Goal: Information Seeking & Learning: Learn about a topic

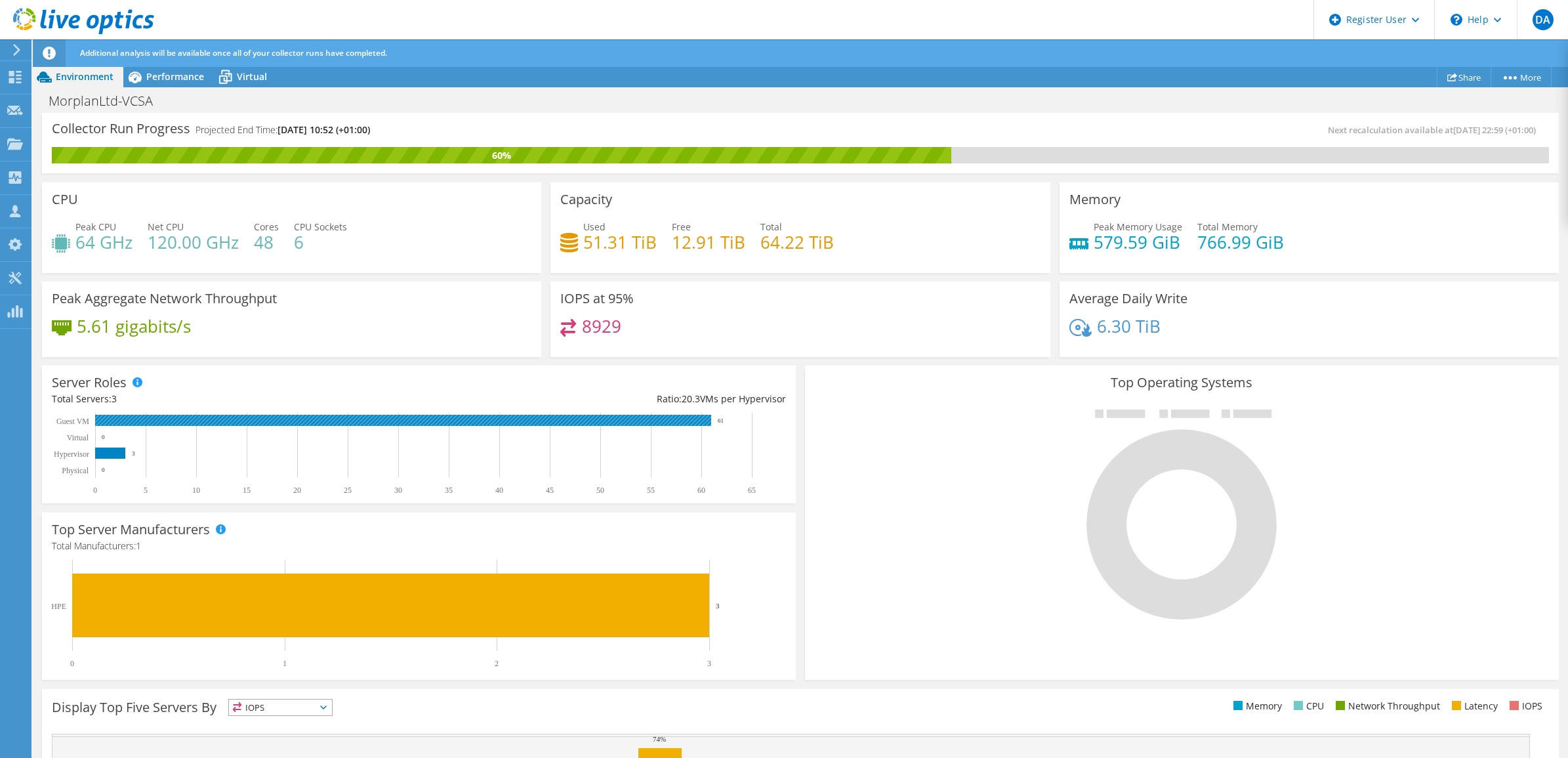
scroll to position [82, 0]
click at [151, 77] on span "Performance" at bounding box center [174, 76] width 57 height 13
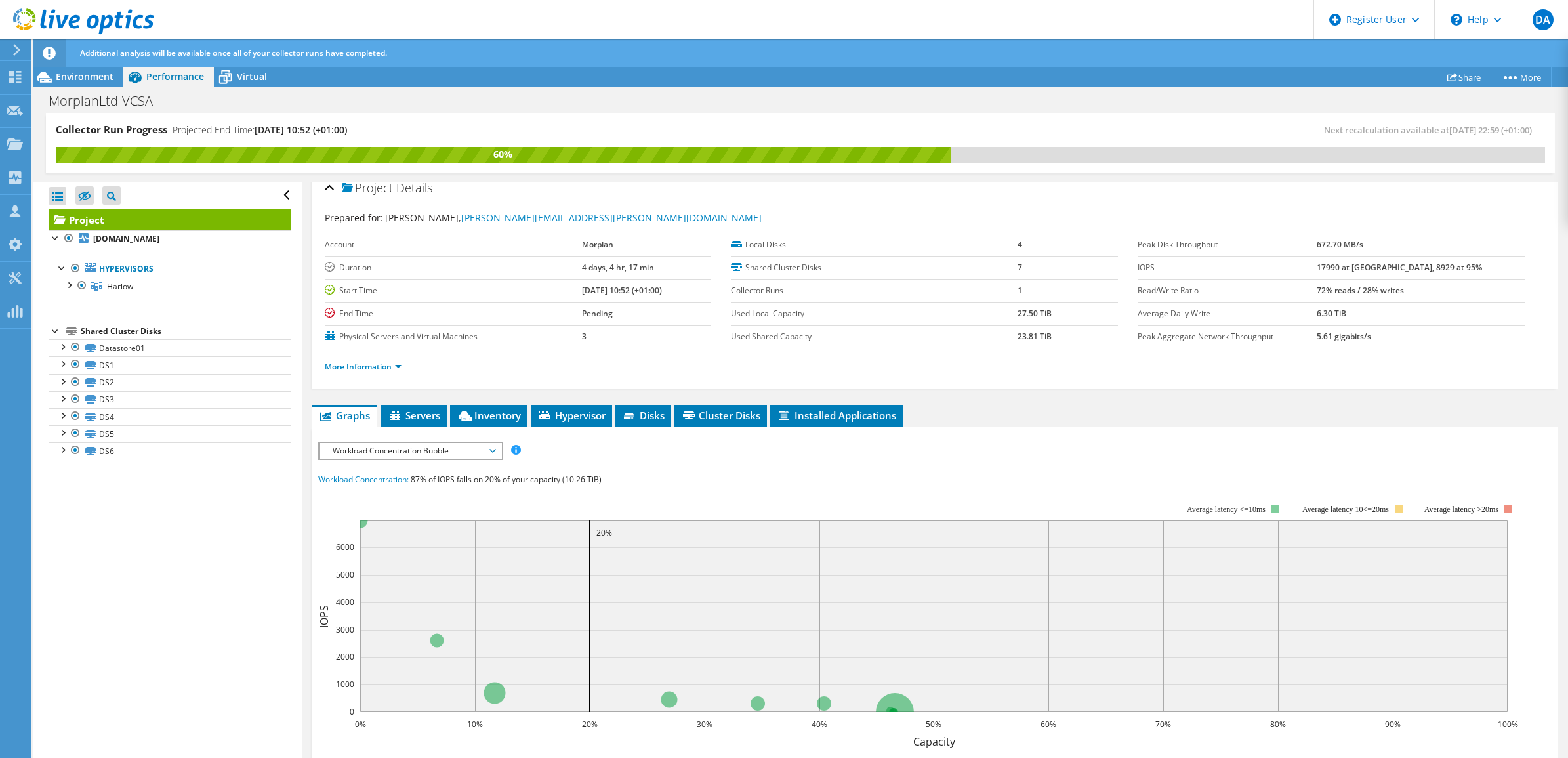
scroll to position [0, 0]
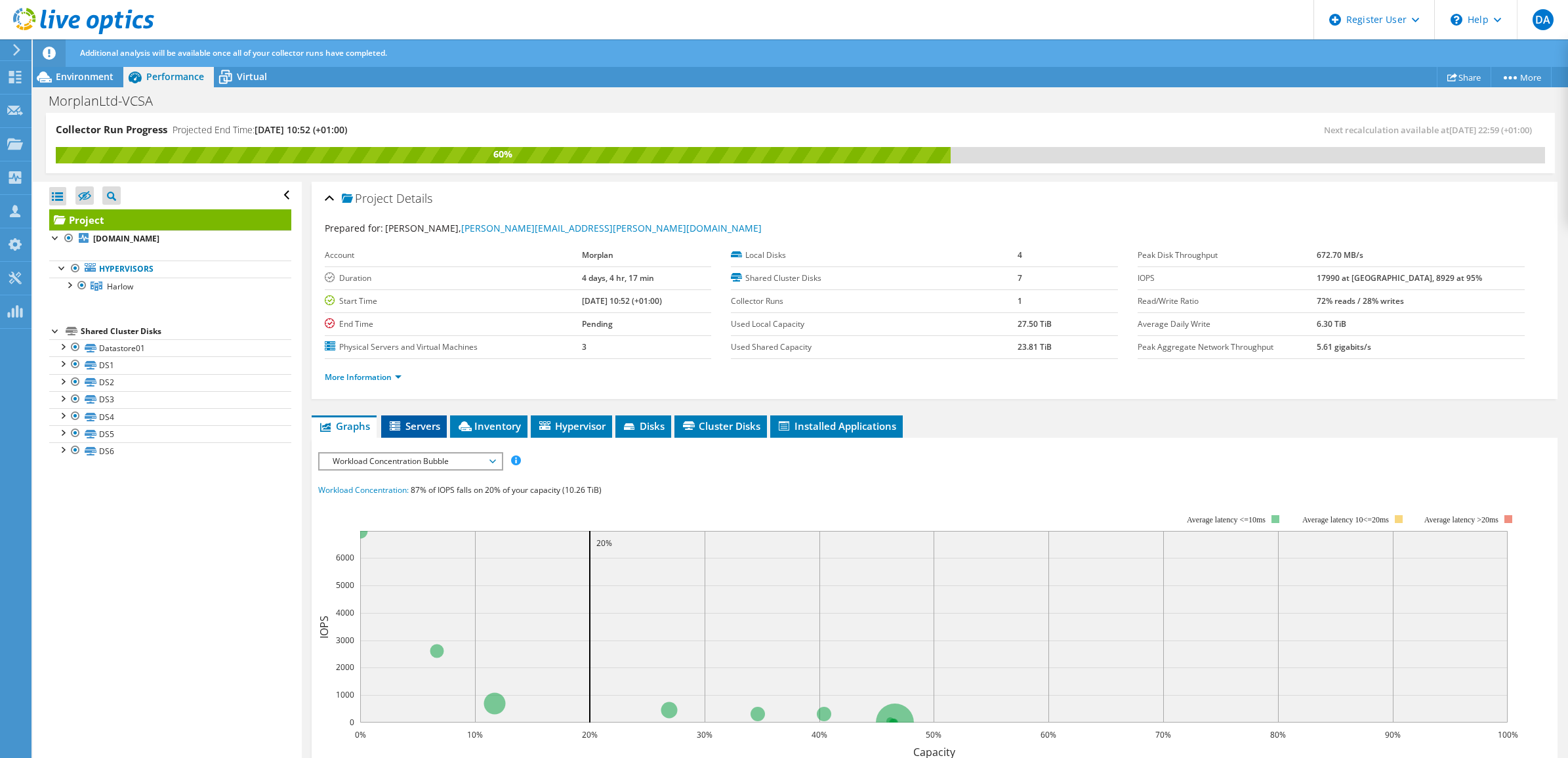
click at [433, 433] on li "Servers" at bounding box center [413, 426] width 65 height 22
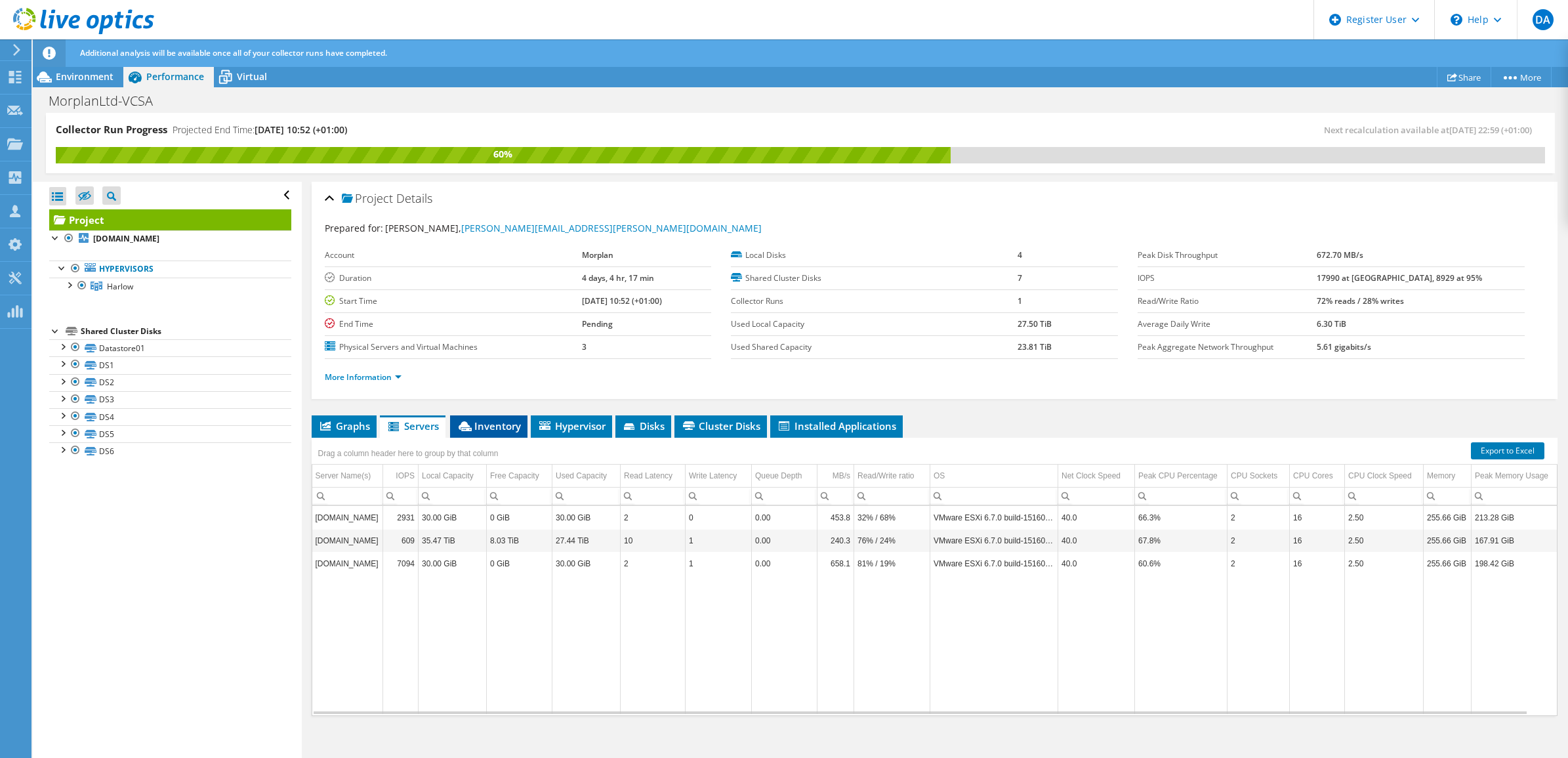
click at [503, 430] on span "Inventory" at bounding box center [489, 425] width 64 height 13
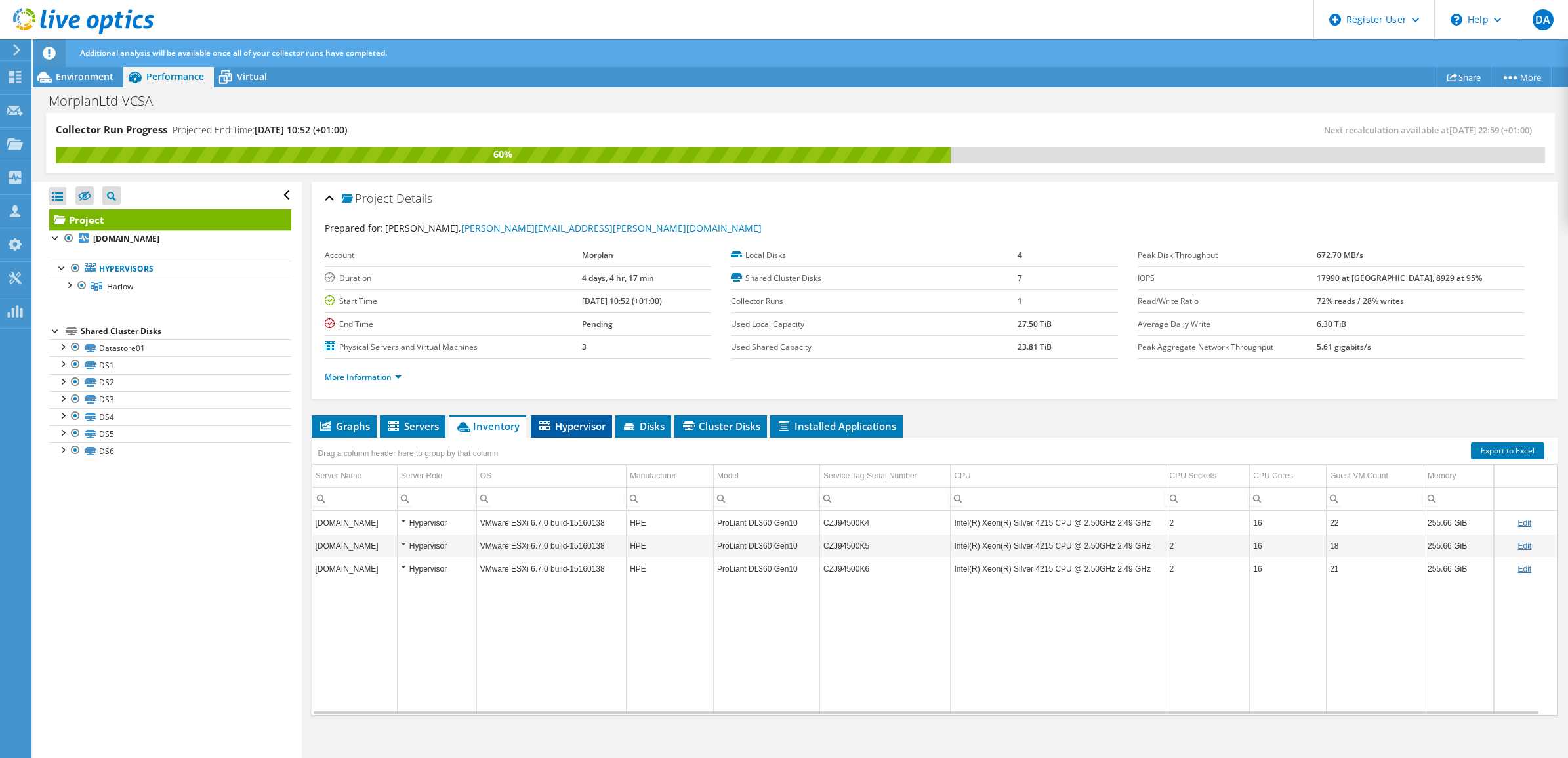
click at [588, 425] on span "Hypervisor" at bounding box center [571, 425] width 68 height 13
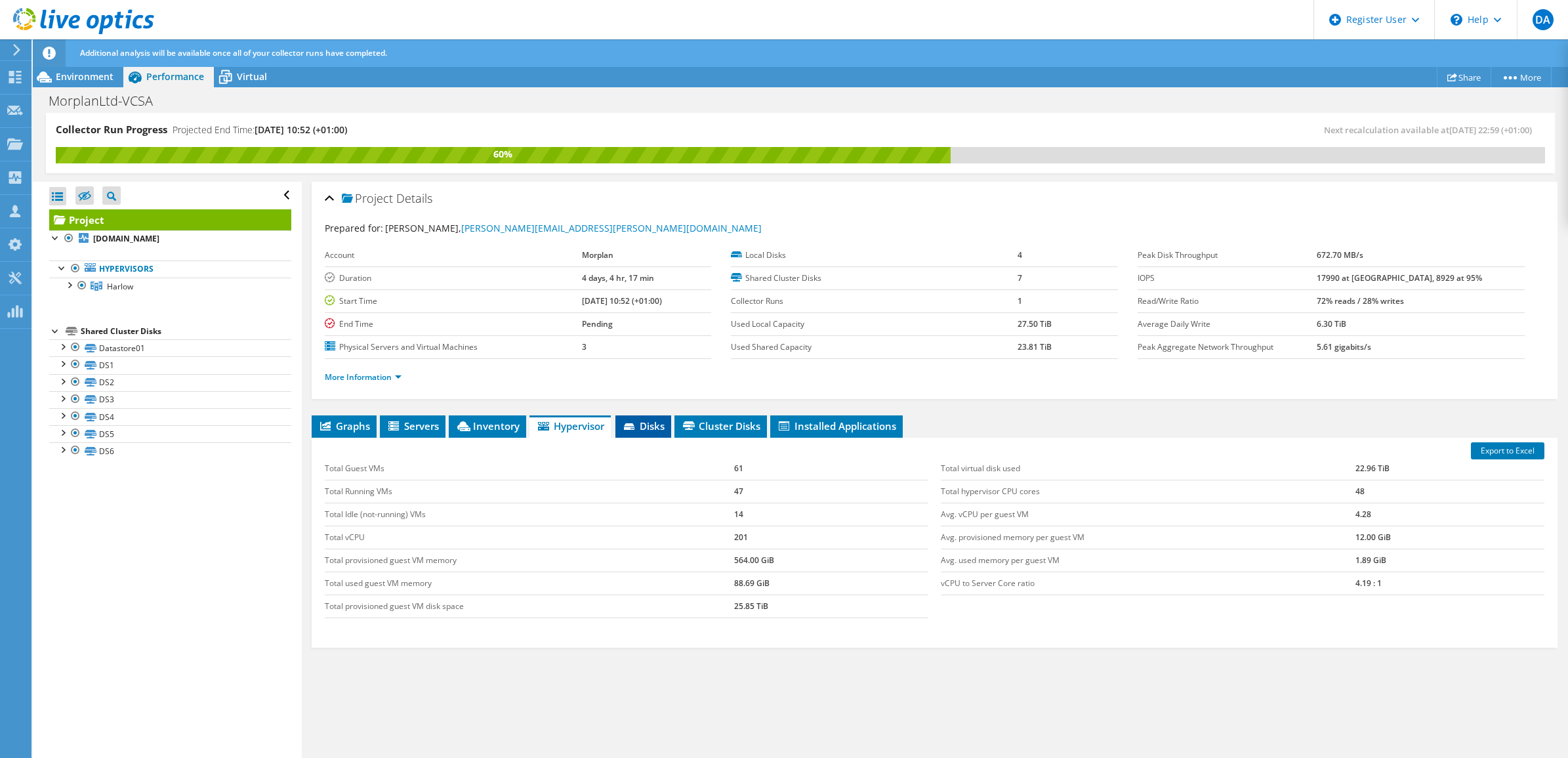
click at [656, 428] on span "Disks" at bounding box center [643, 425] width 42 height 13
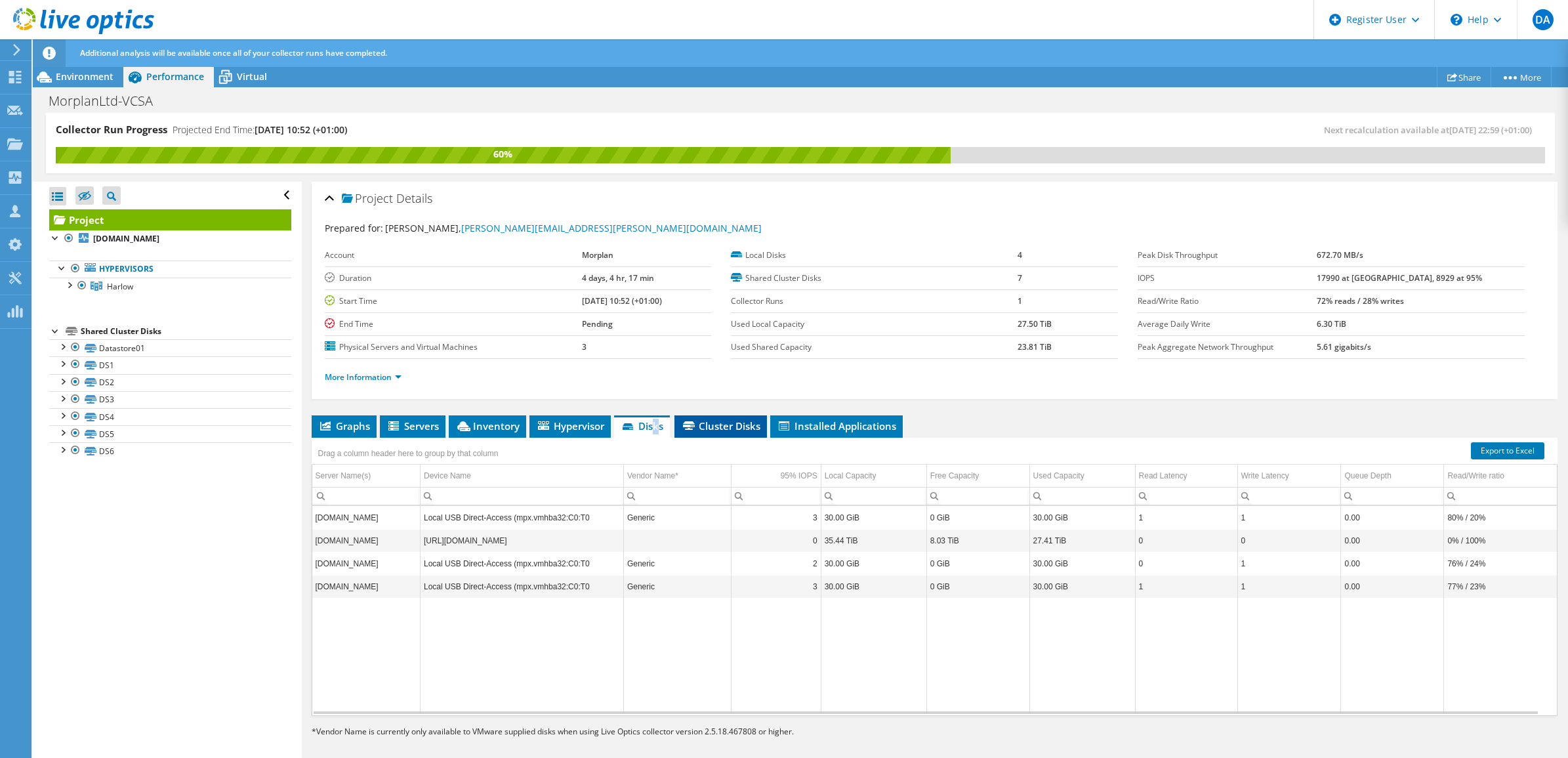
drag, startPoint x: 656, startPoint y: 428, endPoint x: 740, endPoint y: 426, distance: 84.0
click at [733, 426] on span "Cluster Disks" at bounding box center [720, 425] width 79 height 13
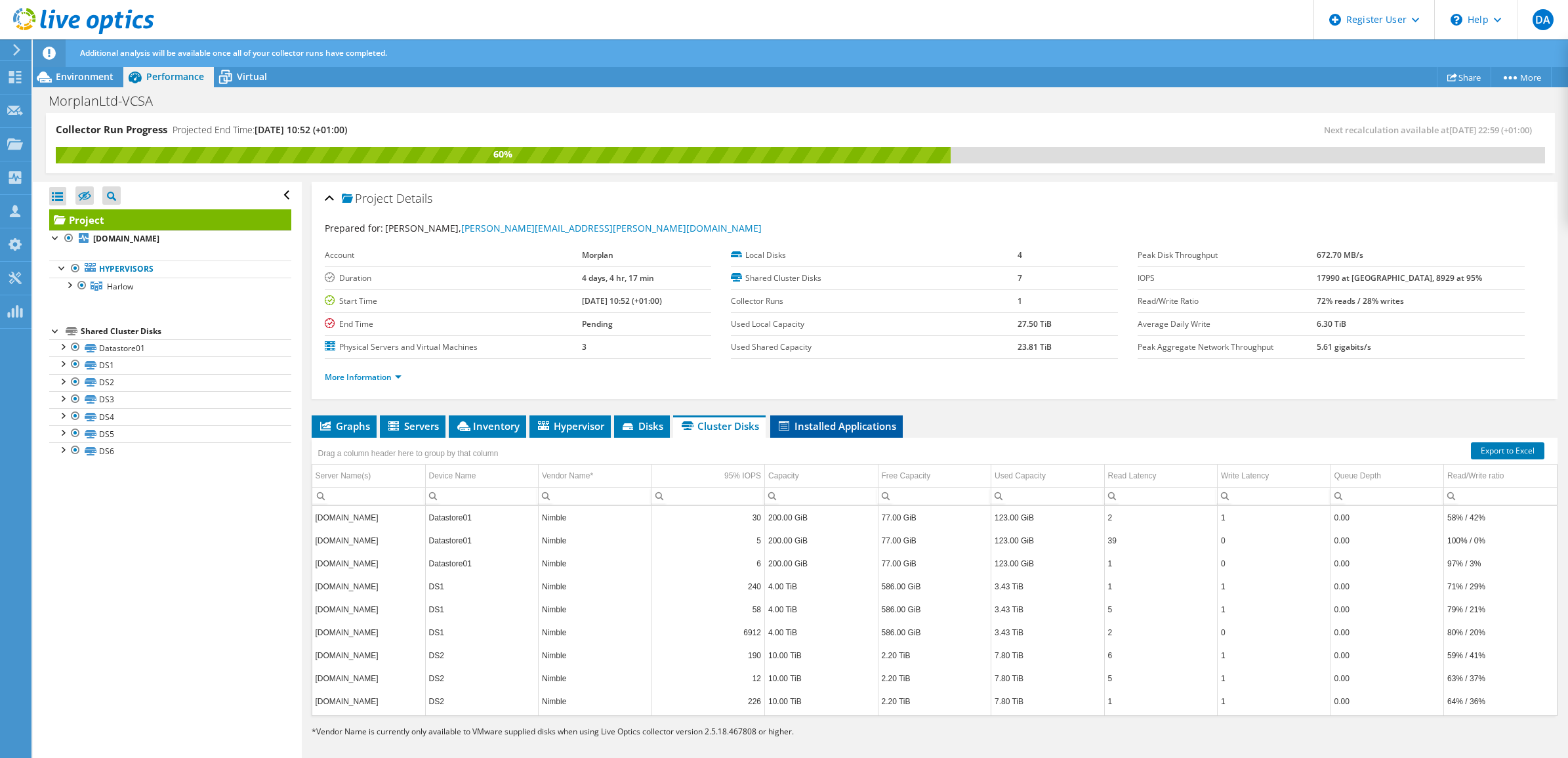
click at [840, 429] on span "Installed Applications" at bounding box center [836, 425] width 119 height 13
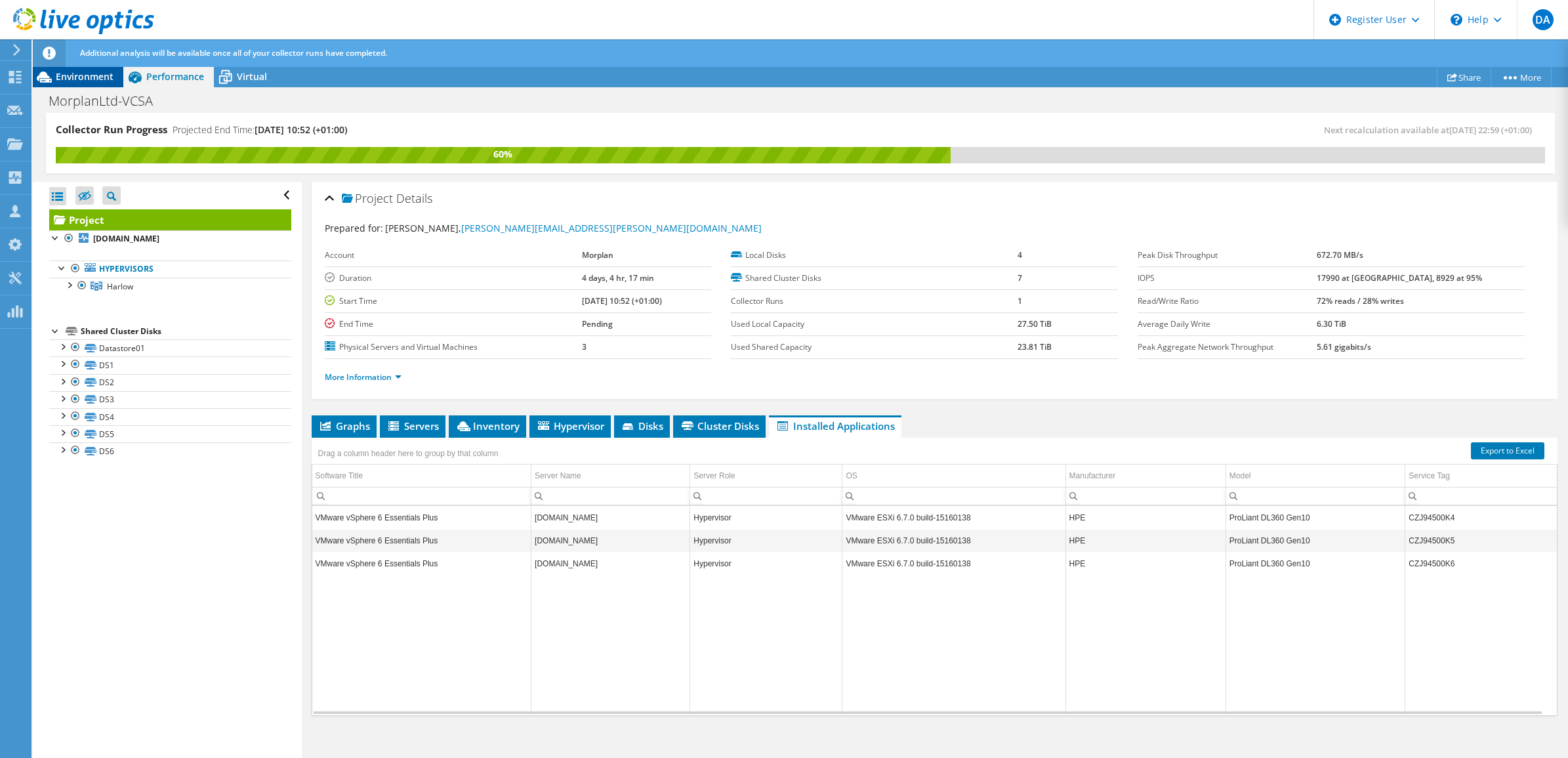
click at [83, 72] on span "Environment" at bounding box center [84, 76] width 57 height 13
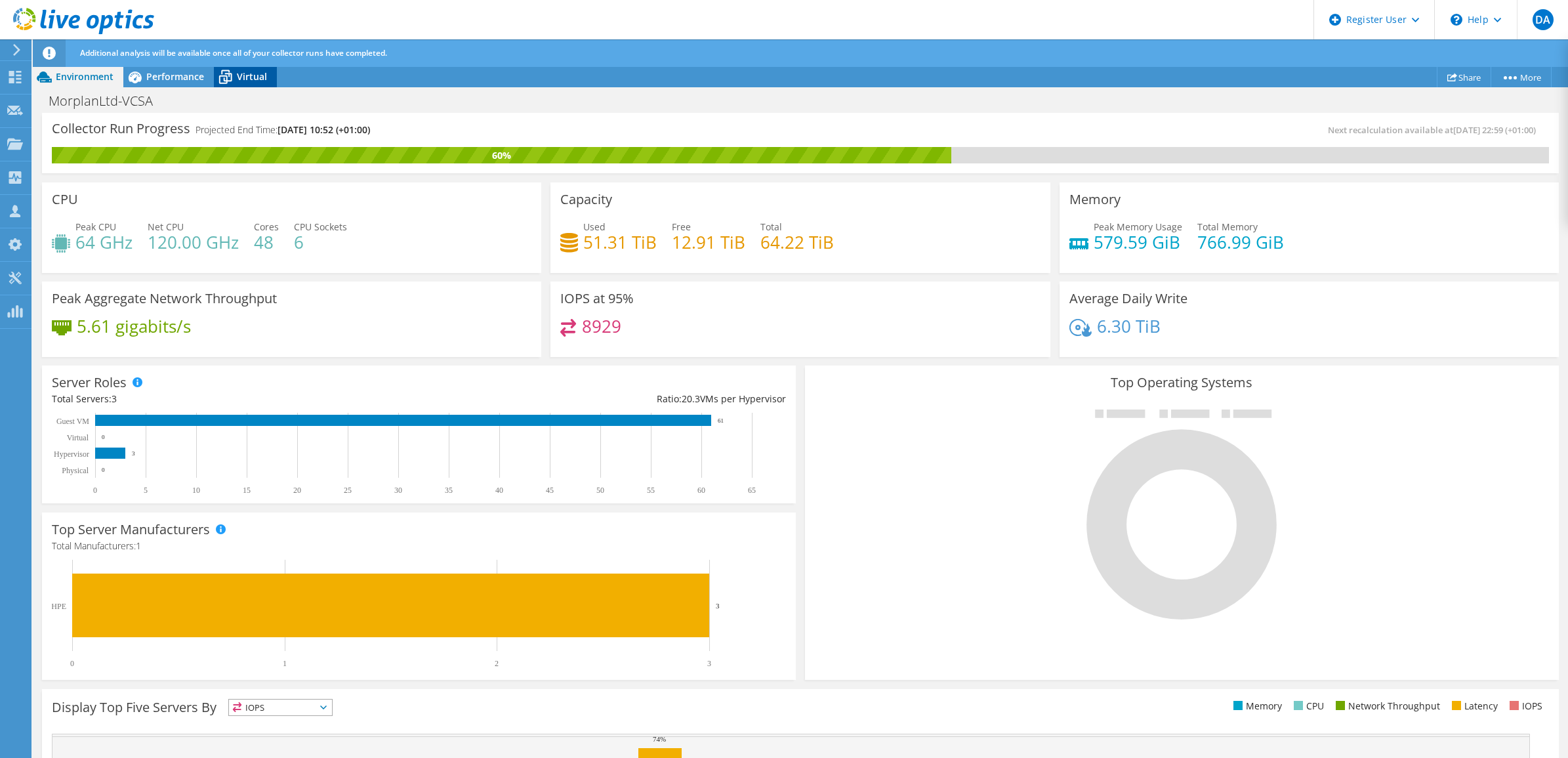
click at [248, 83] on div "Virtual" at bounding box center [245, 76] width 63 height 21
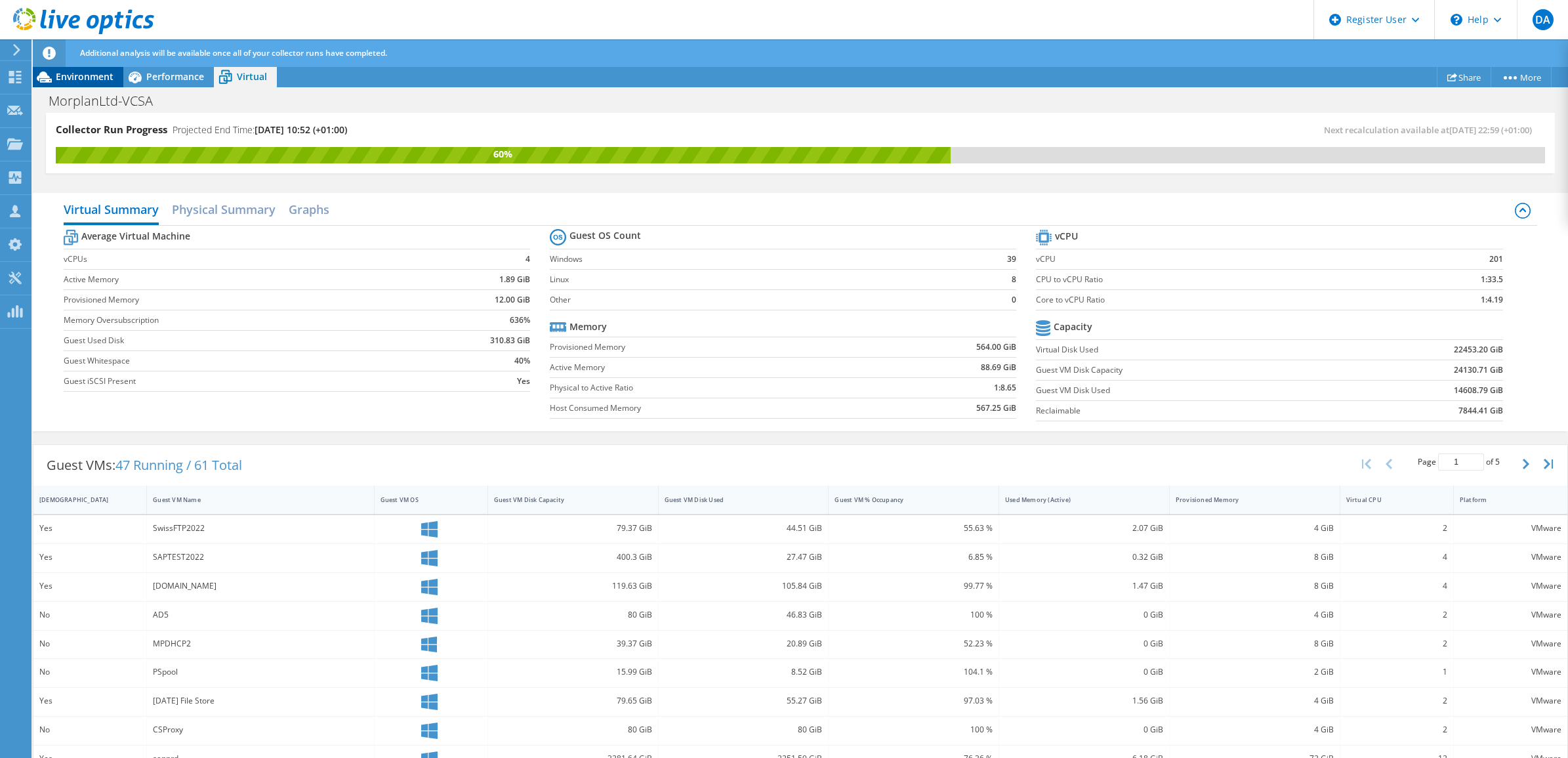
click at [68, 77] on span "Environment" at bounding box center [84, 76] width 57 height 13
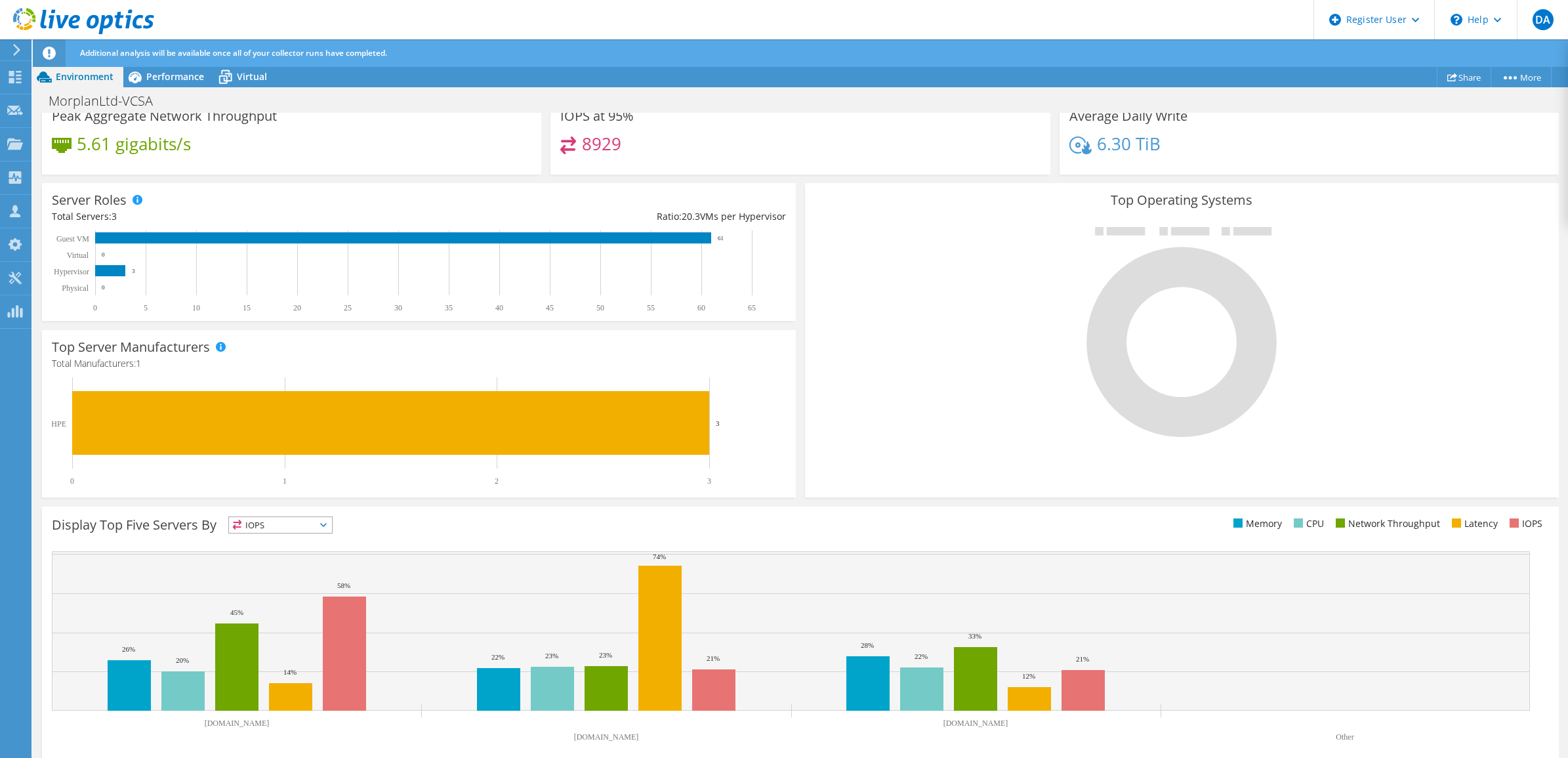
scroll to position [195, 0]
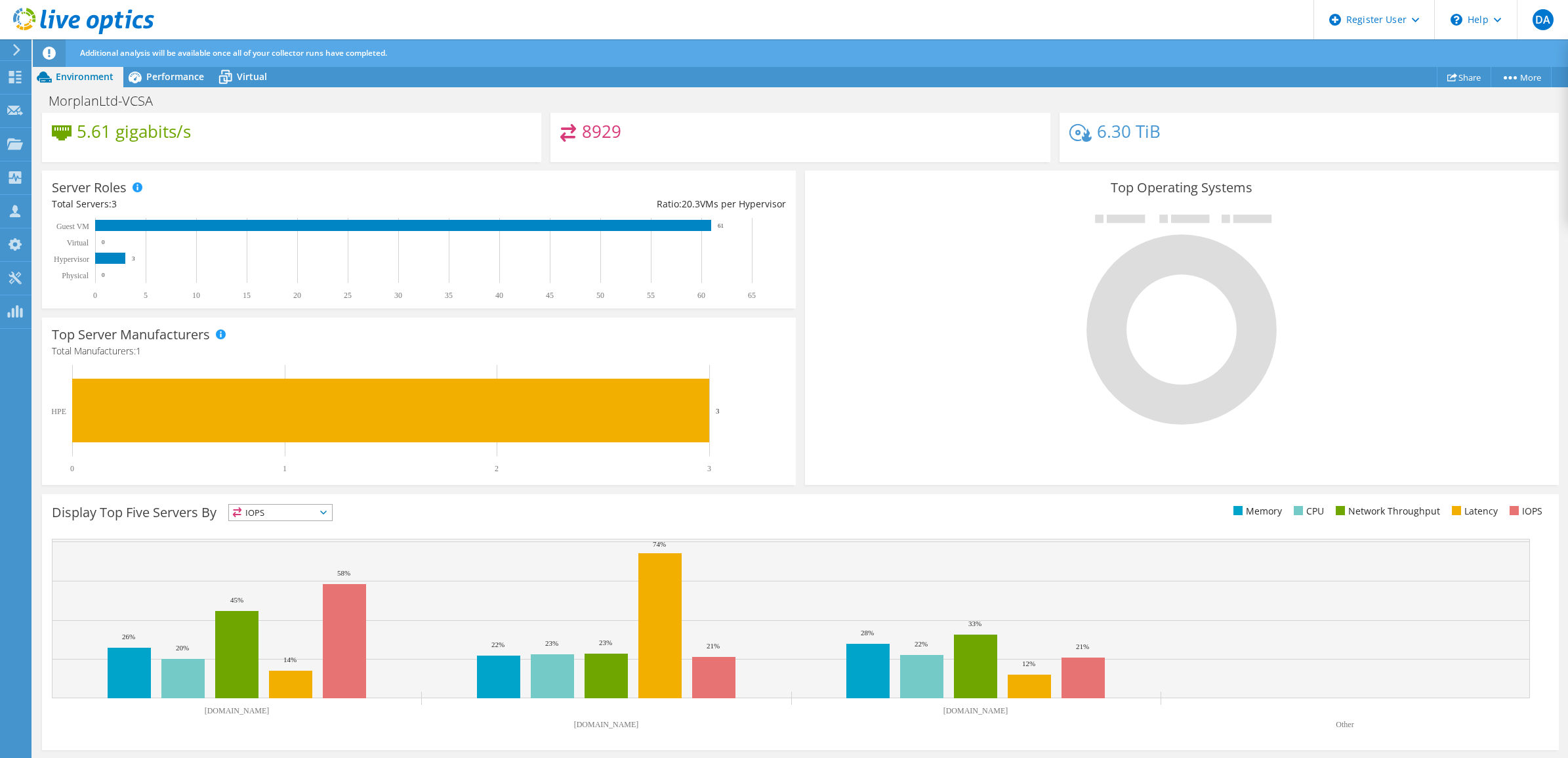
click at [325, 507] on span "IOPS" at bounding box center [280, 513] width 103 height 16
click at [294, 554] on li "Memory" at bounding box center [280, 547] width 103 height 18
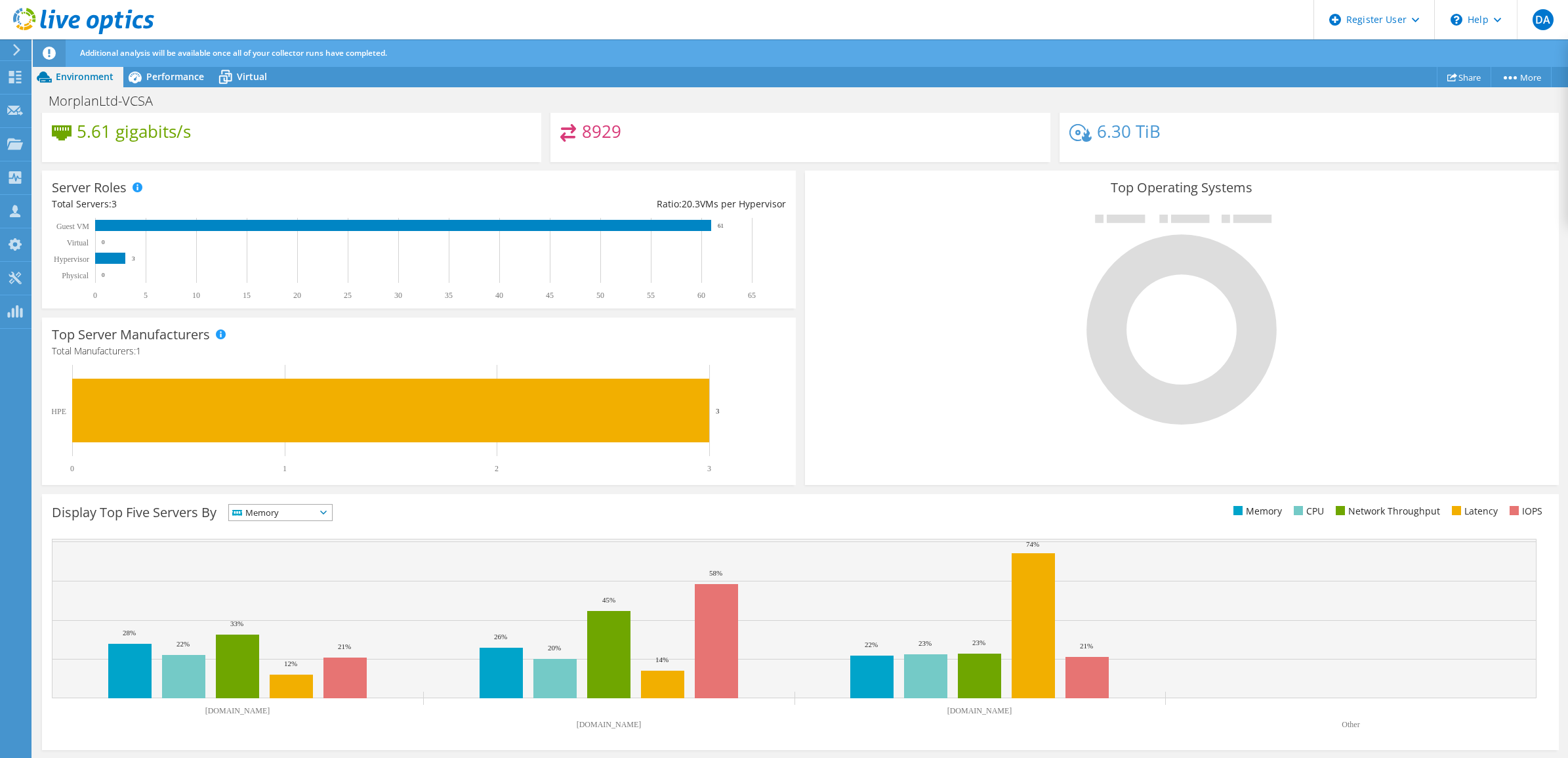
click at [290, 518] on span "Memory" at bounding box center [272, 513] width 86 height 16
click at [261, 563] on li "CPU" at bounding box center [280, 566] width 103 height 18
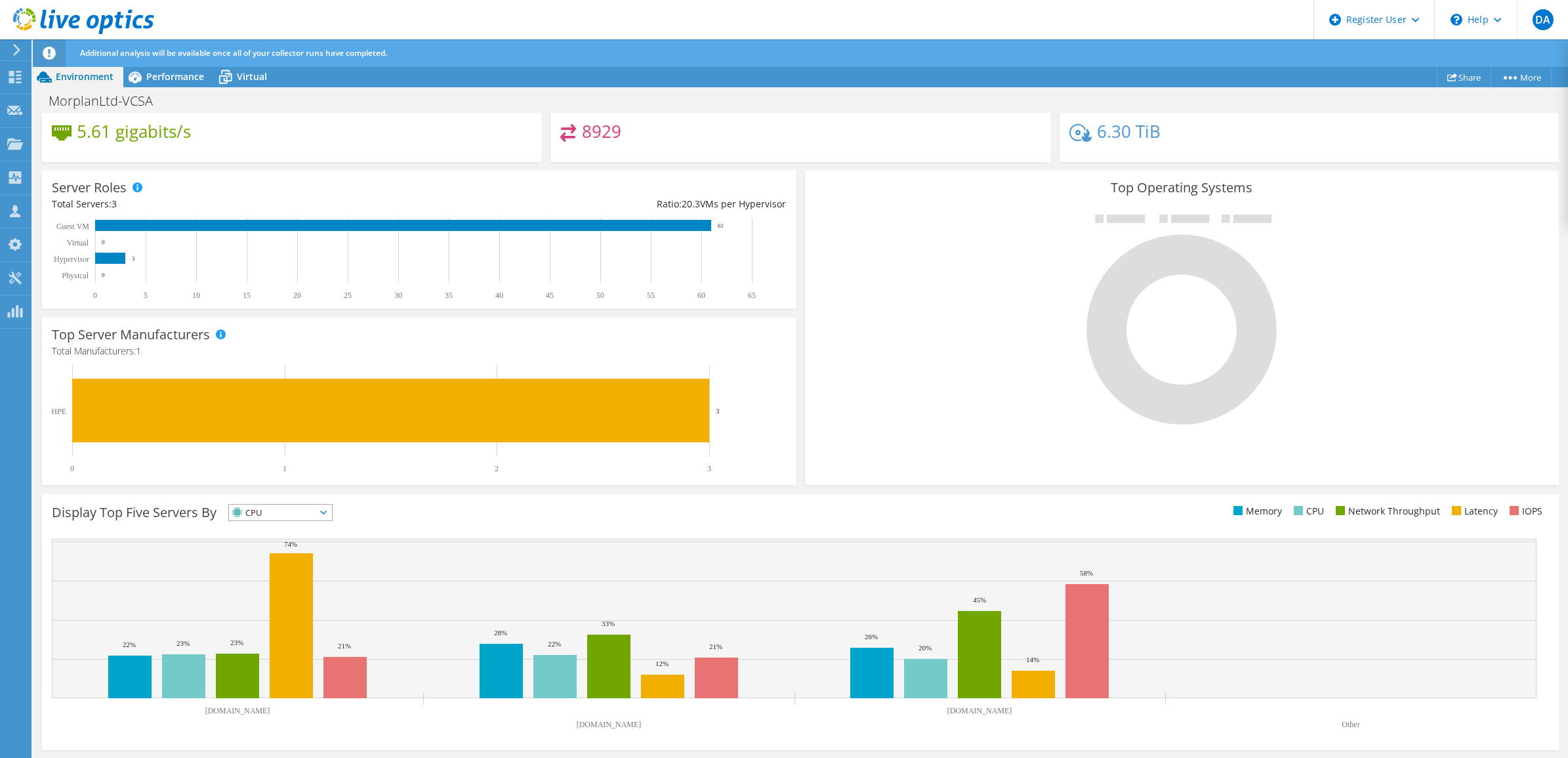
click at [291, 510] on span "CPU" at bounding box center [272, 513] width 86 height 16
click at [323, 587] on li "Network Throughput" at bounding box center [280, 584] width 103 height 18
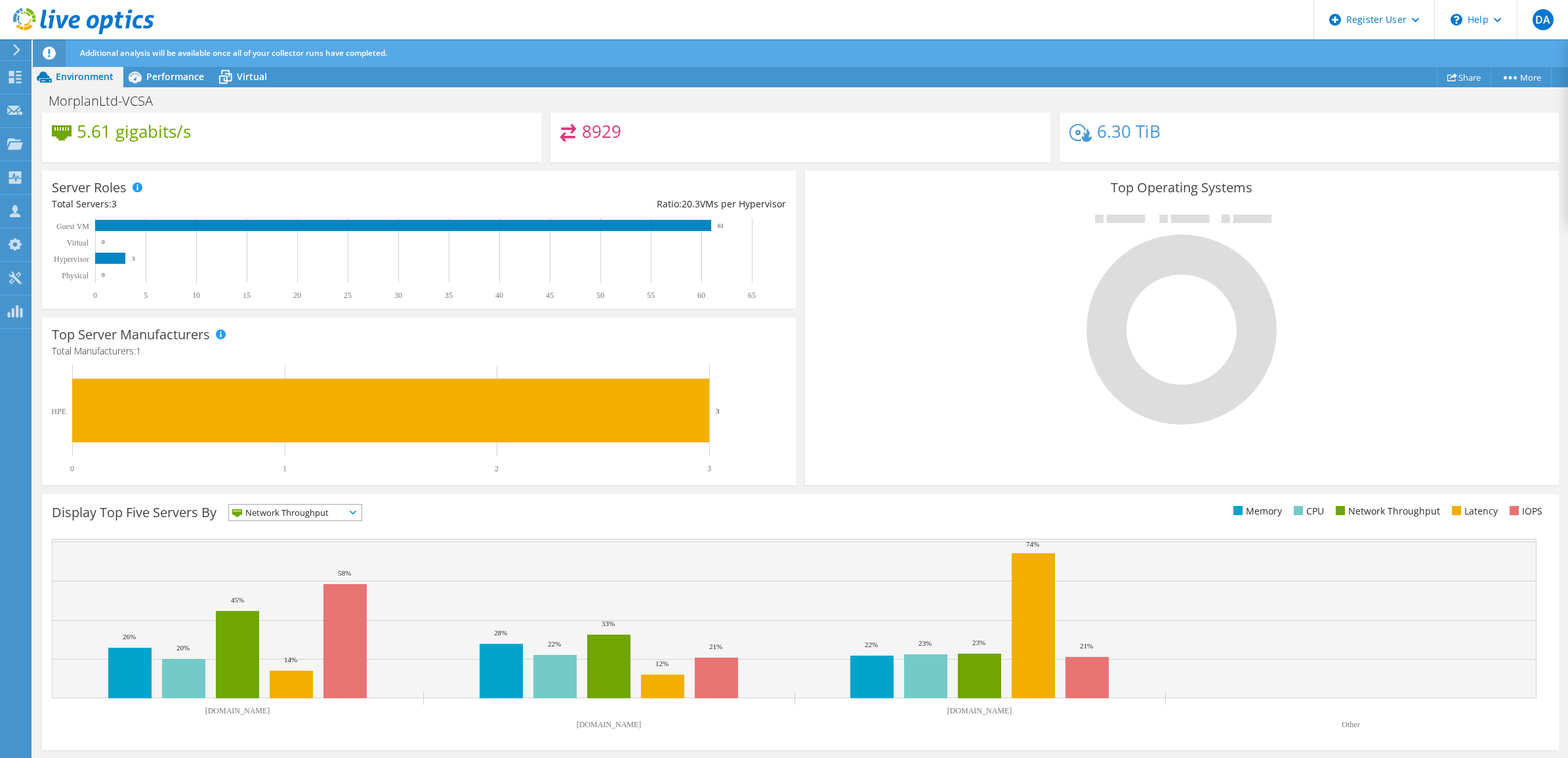
click at [271, 506] on span "Network Throughput" at bounding box center [287, 513] width 116 height 16
click at [276, 604] on li "Latency" at bounding box center [295, 602] width 133 height 18
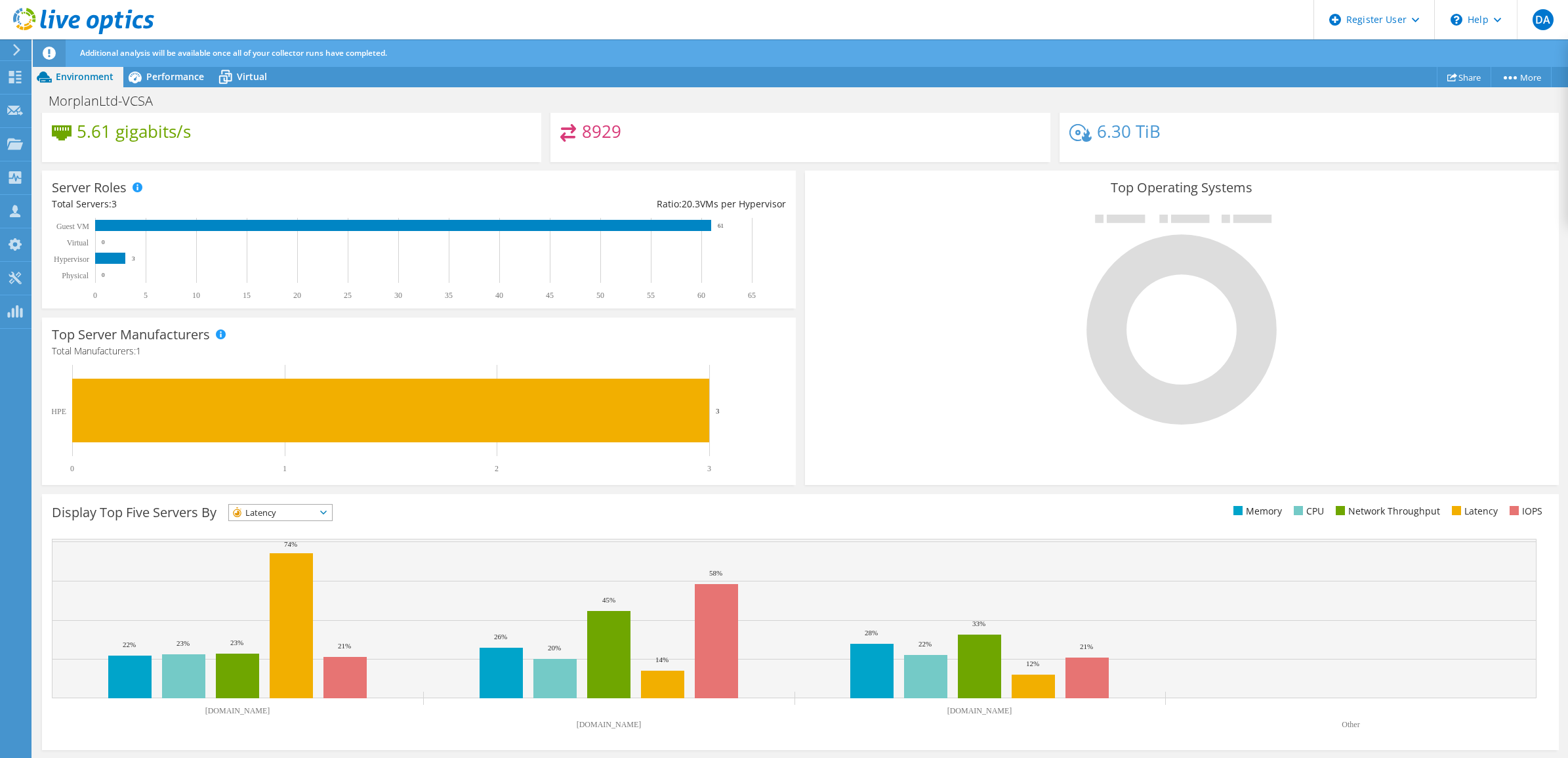
click at [291, 512] on span "Latency" at bounding box center [272, 513] width 86 height 16
click at [274, 513] on span "Latency" at bounding box center [272, 513] width 86 height 16
click at [270, 535] on li "IOPS" at bounding box center [280, 529] width 103 height 18
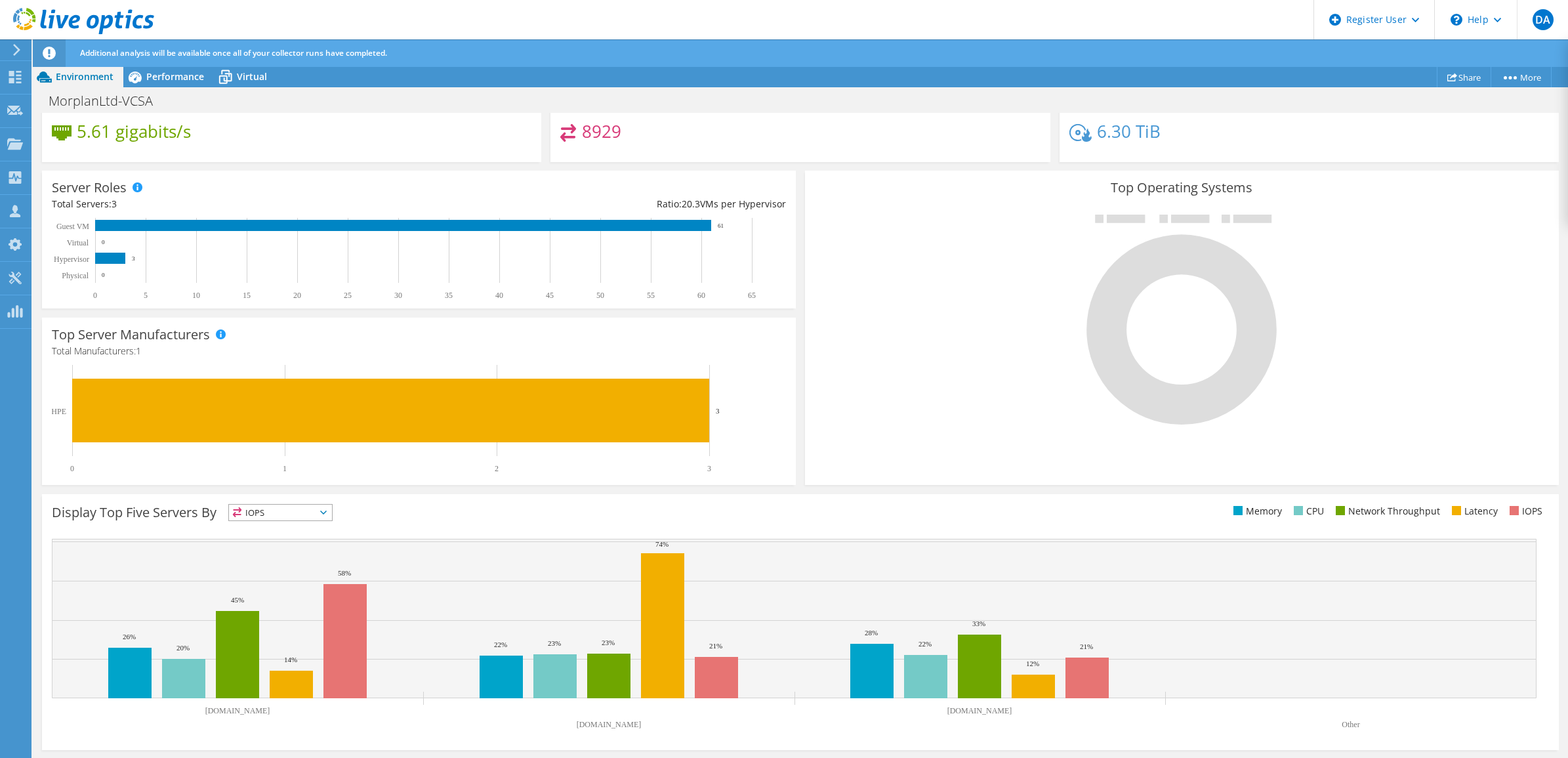
click at [286, 515] on span "IOPS" at bounding box center [272, 513] width 86 height 16
click at [407, 515] on div "Display Top Five Servers By IOPS IOPS" at bounding box center [426, 515] width 748 height 22
